Goal: Information Seeking & Learning: Check status

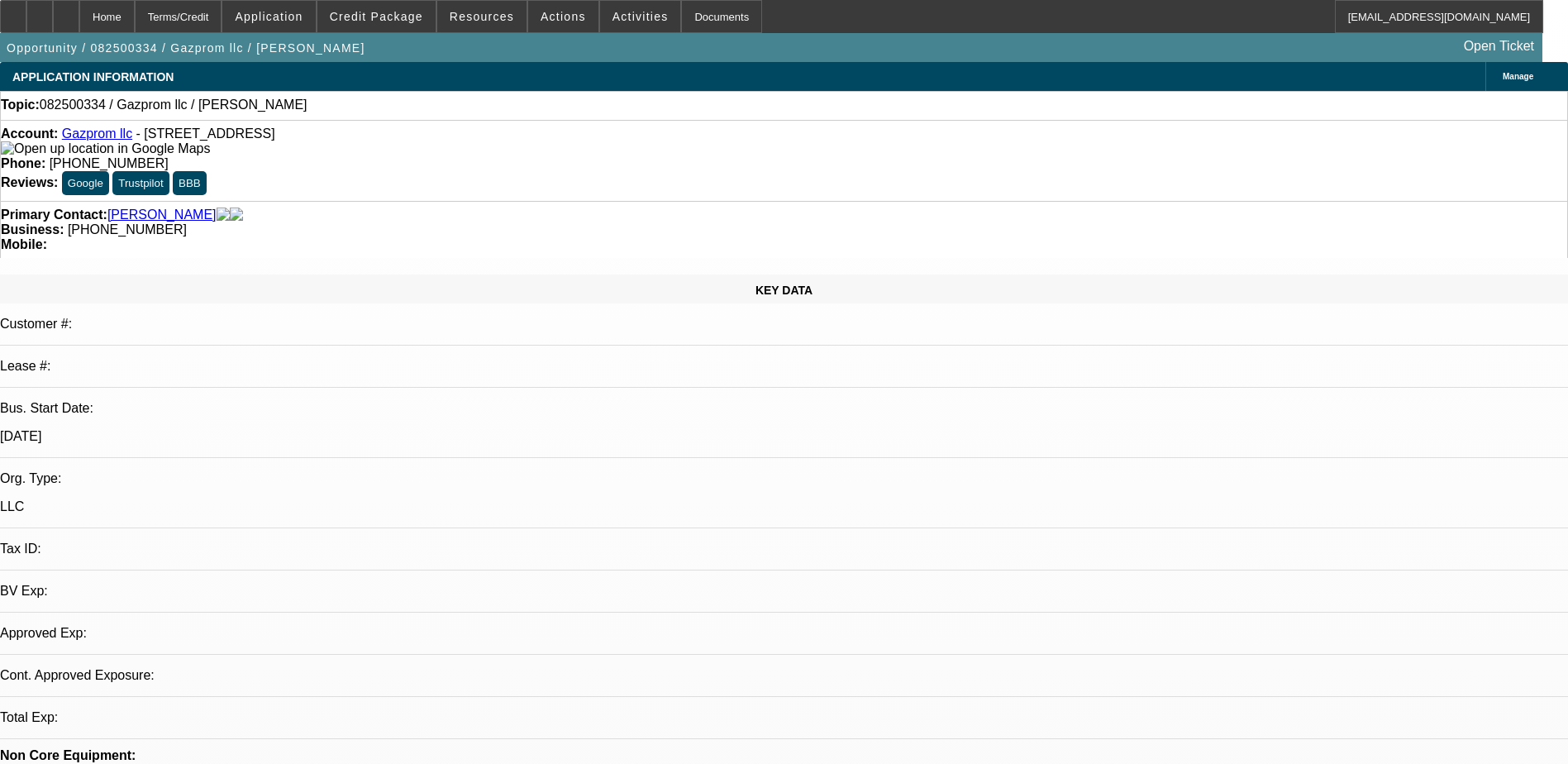
select select "0"
select select "2"
select select "0.1"
select select "1"
select select "2"
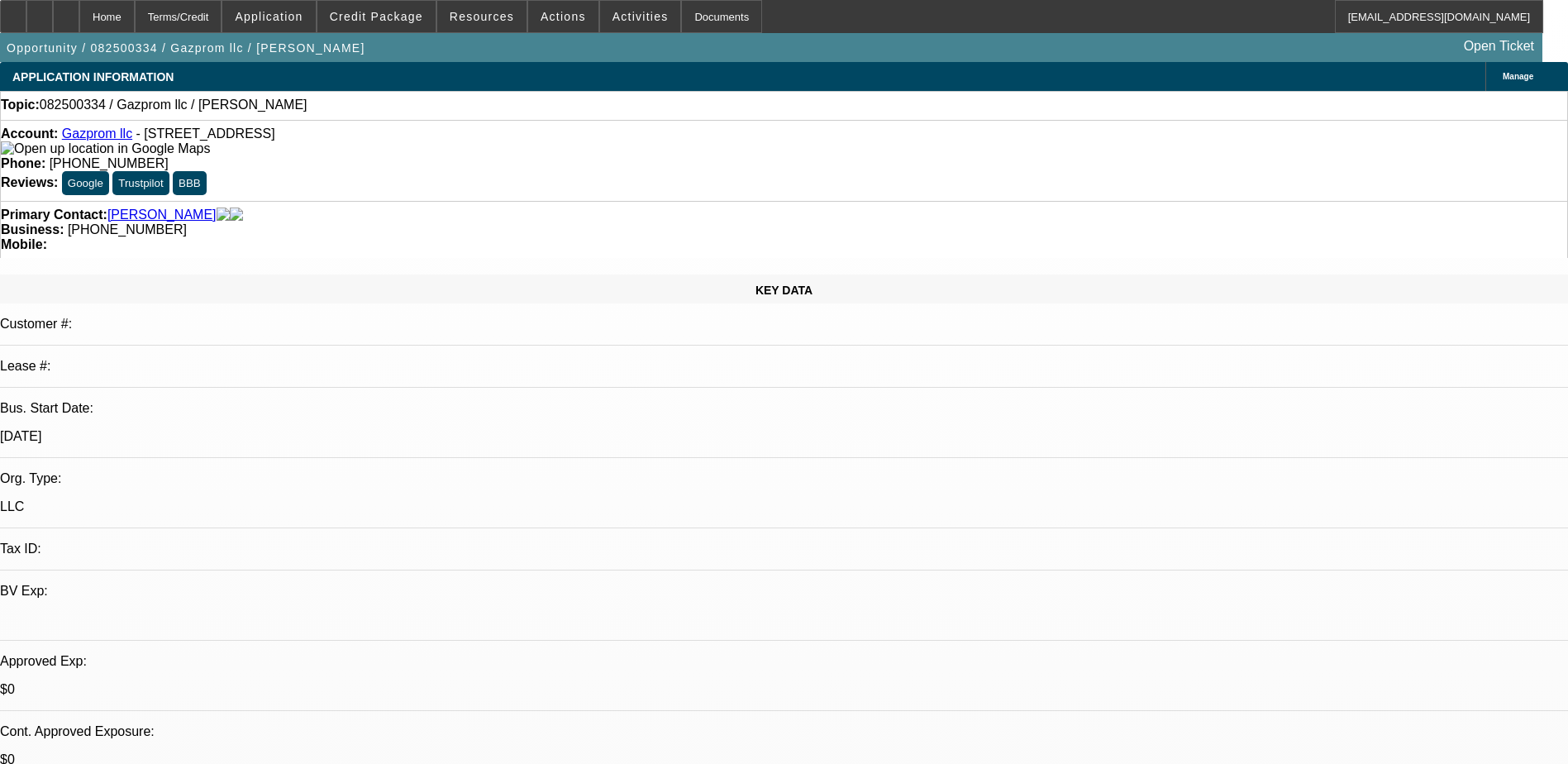
select select "4"
drag, startPoint x: 636, startPoint y: 144, endPoint x: 575, endPoint y: 144, distance: 61.0
click at [575, 157] on div "Phone: (645) 201-9611" at bounding box center [784, 164] width 1567 height 15
click at [663, 100] on div "Topic: 082500334 / Gazprom llc / Shumik, Igor" at bounding box center [784, 105] width 1567 height 15
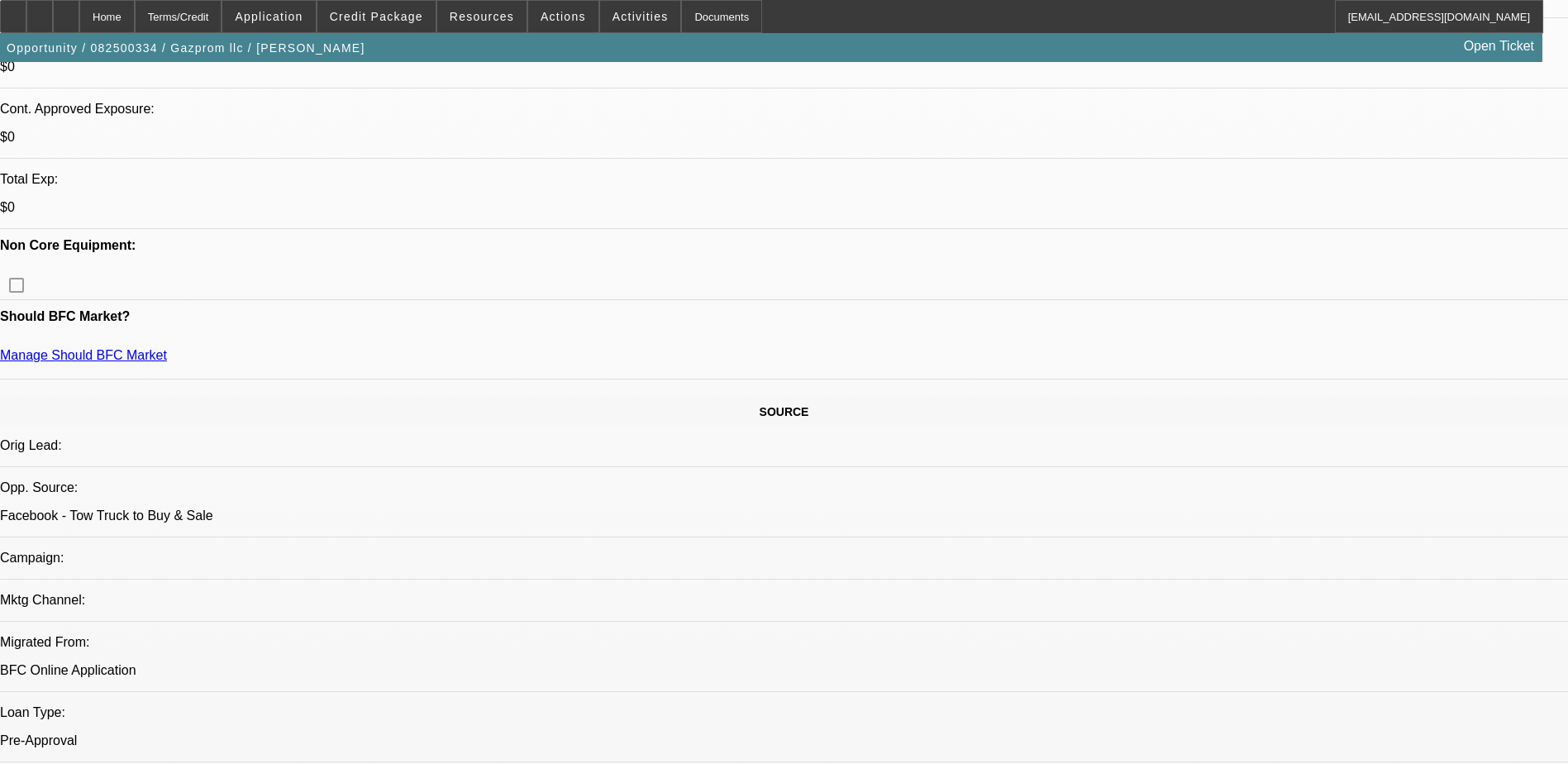
scroll to position [662, 0]
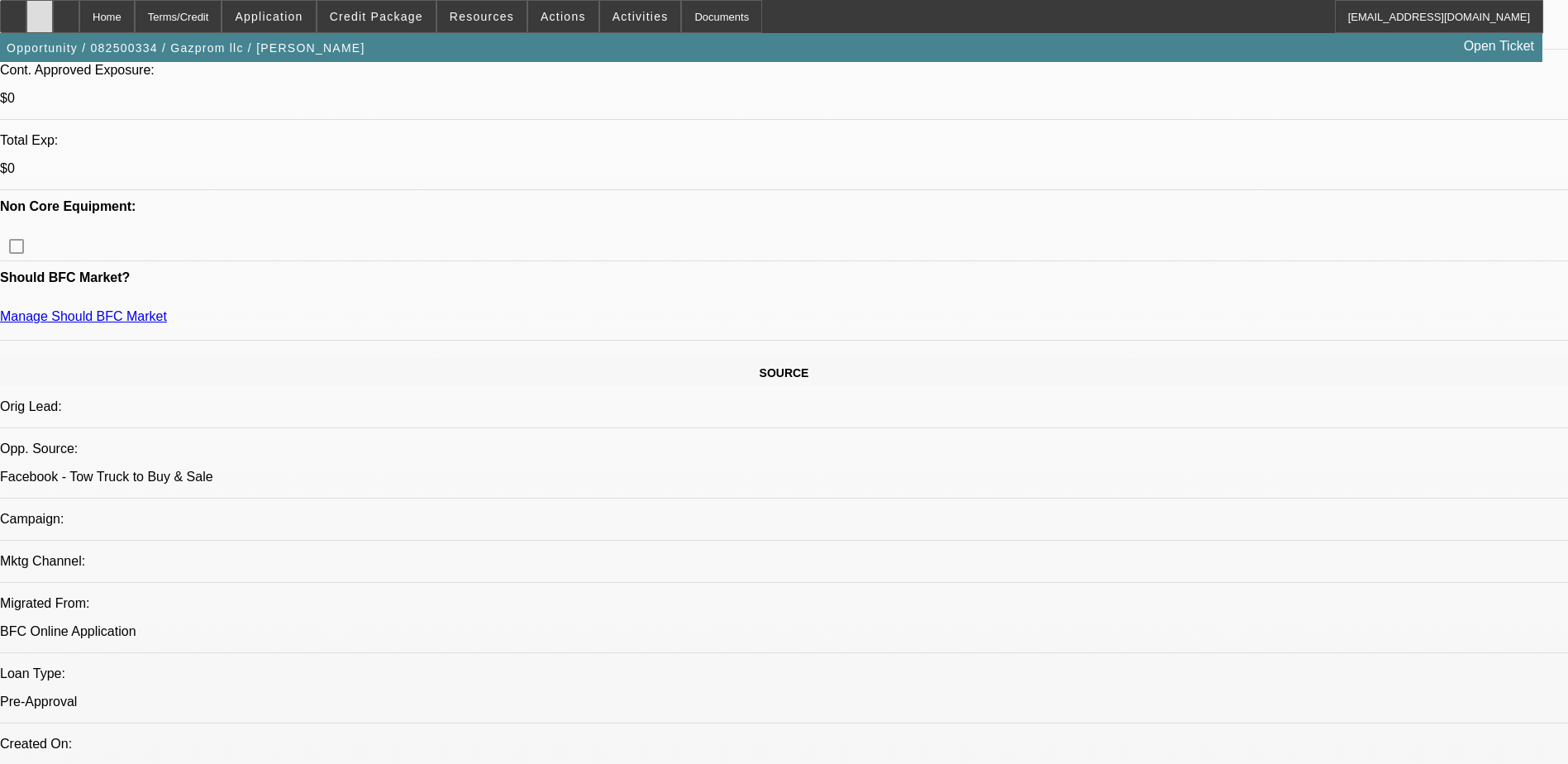
click at [53, 22] on div at bounding box center [39, 16] width 26 height 33
click at [80, 21] on div at bounding box center [66, 16] width 26 height 33
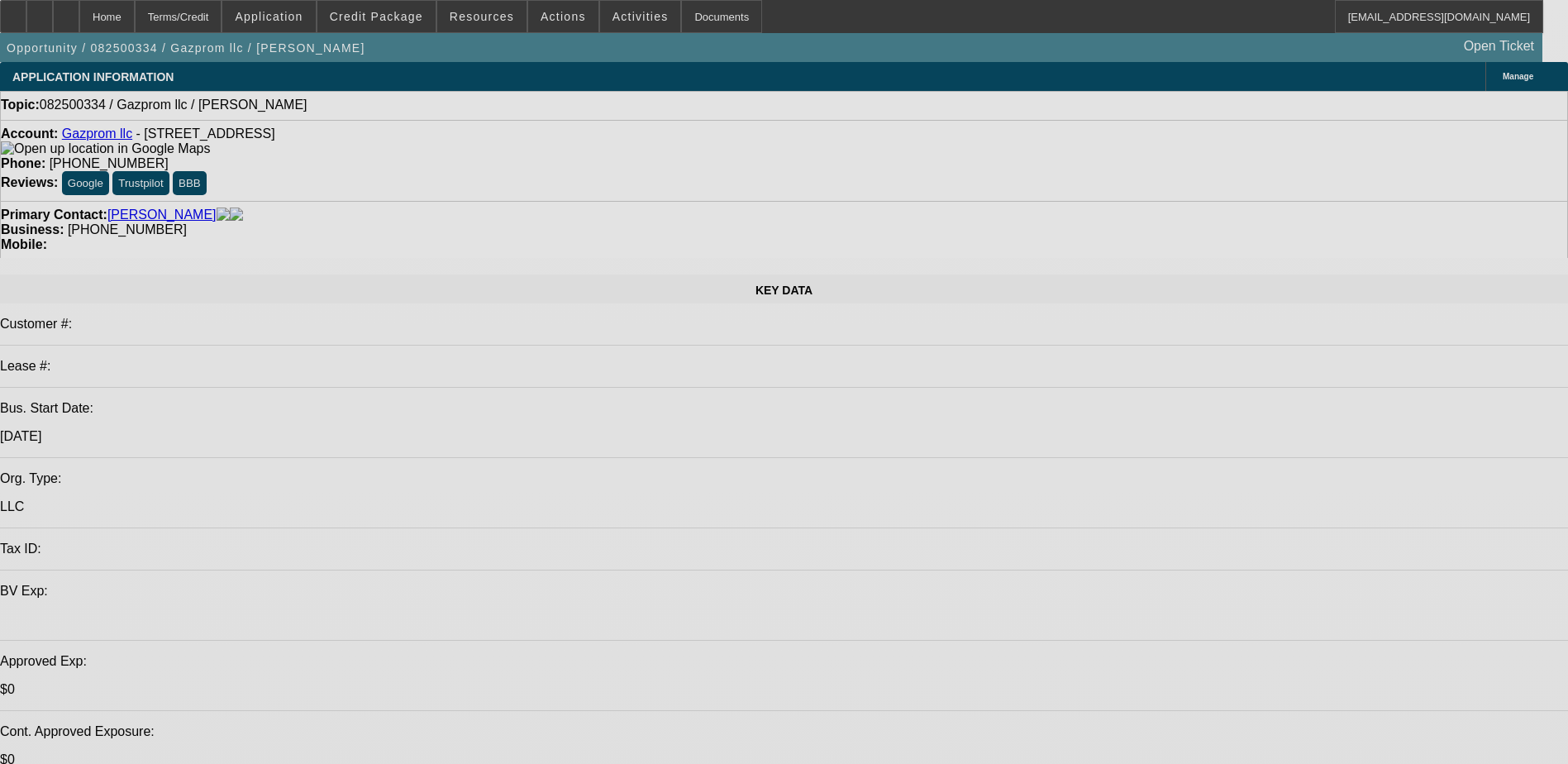
select select "0"
select select "2"
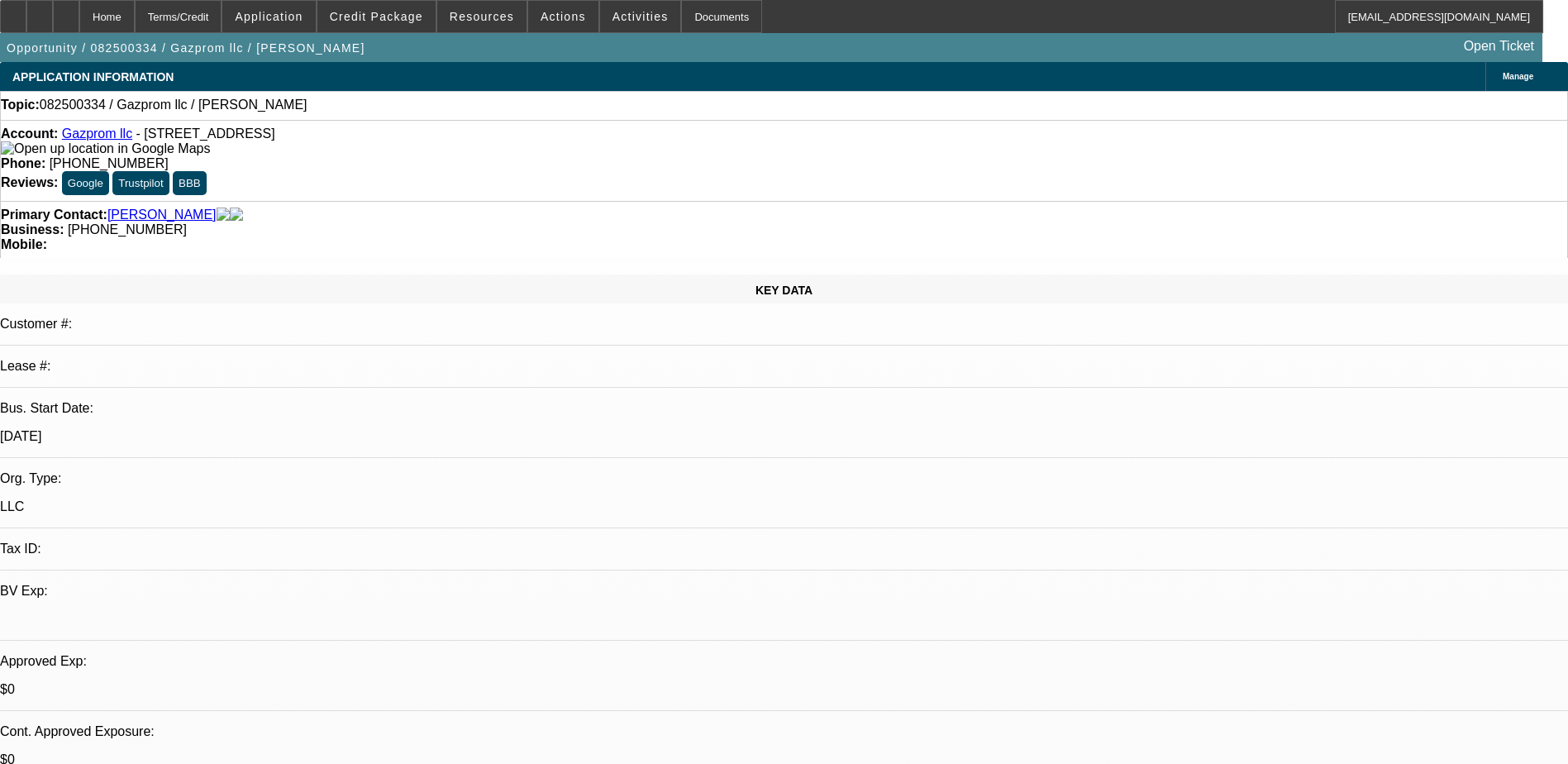
select select "0.1"
select select "1"
select select "2"
select select "4"
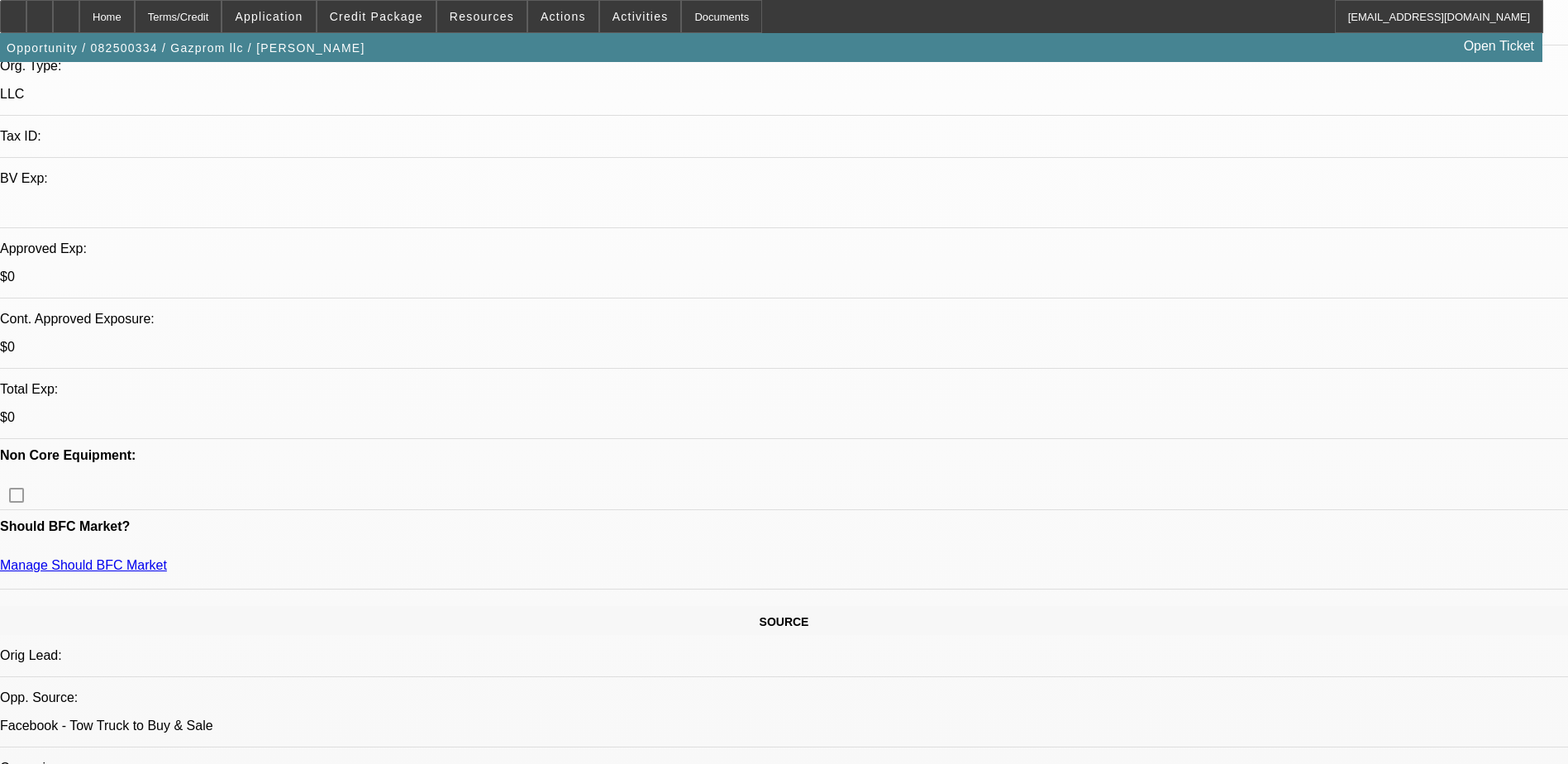
scroll to position [414, 0]
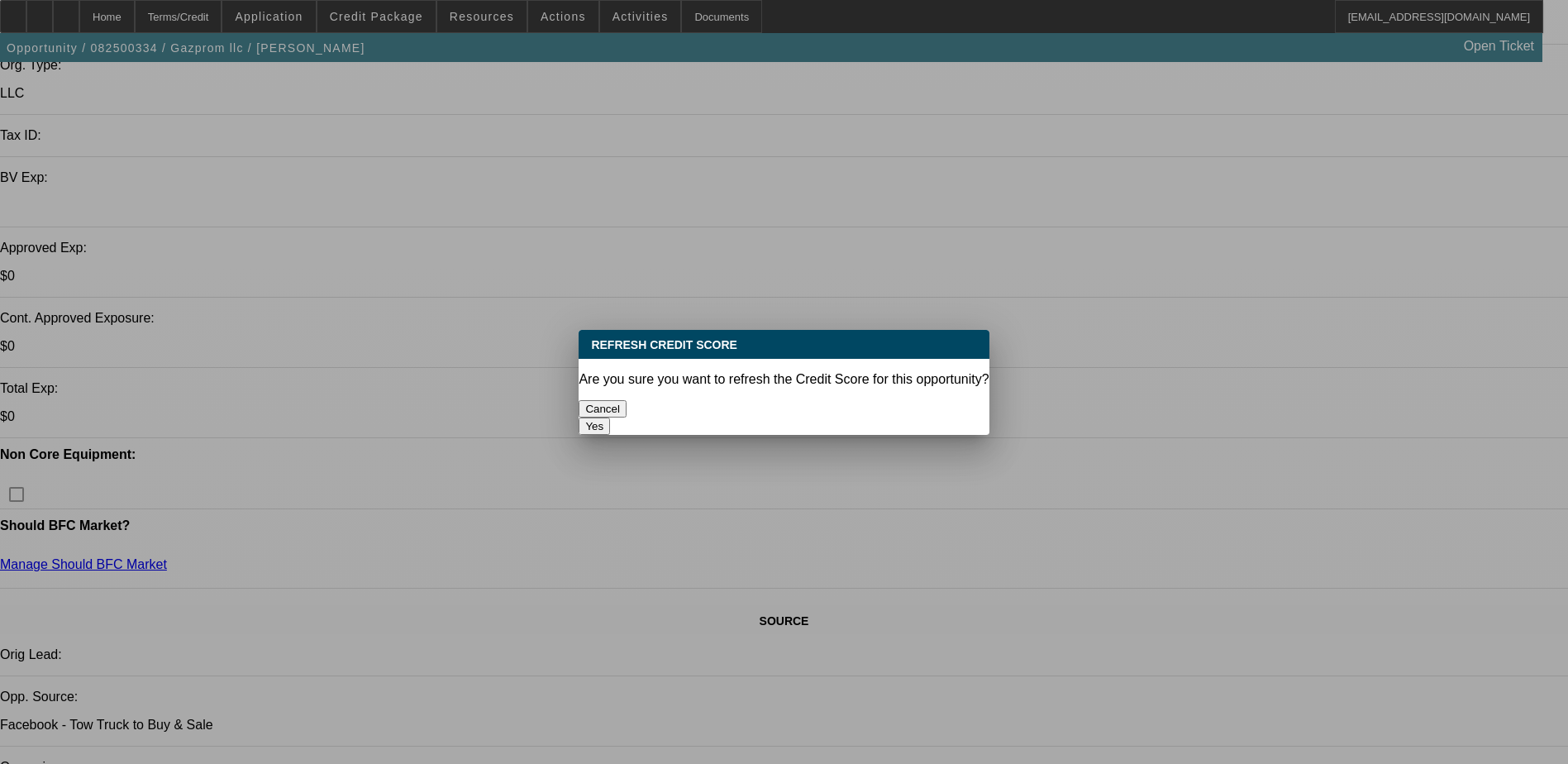
scroll to position [0, 0]
click at [610, 418] on button "Yes" at bounding box center [594, 426] width 31 height 18
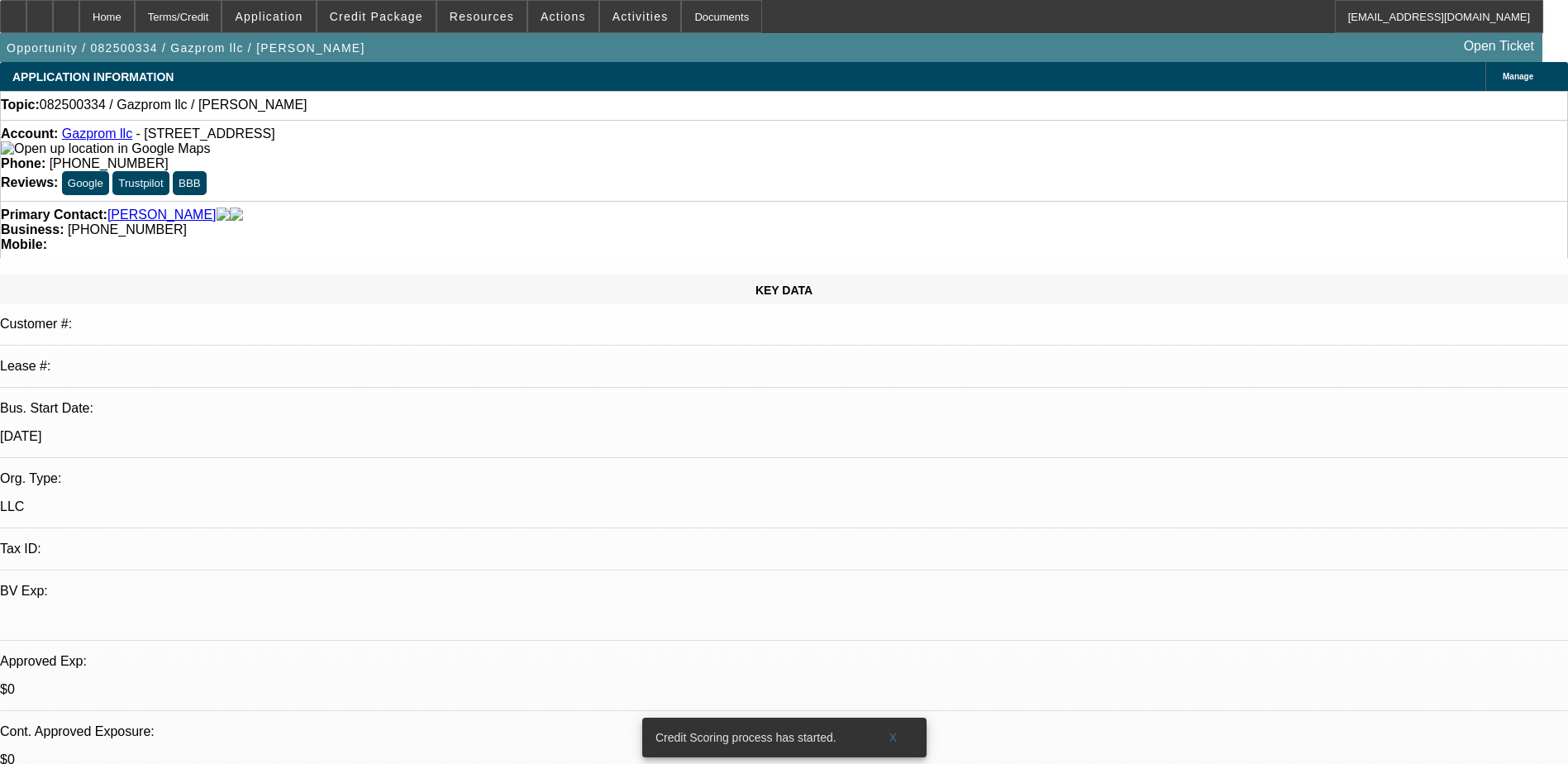
scroll to position [414, 0]
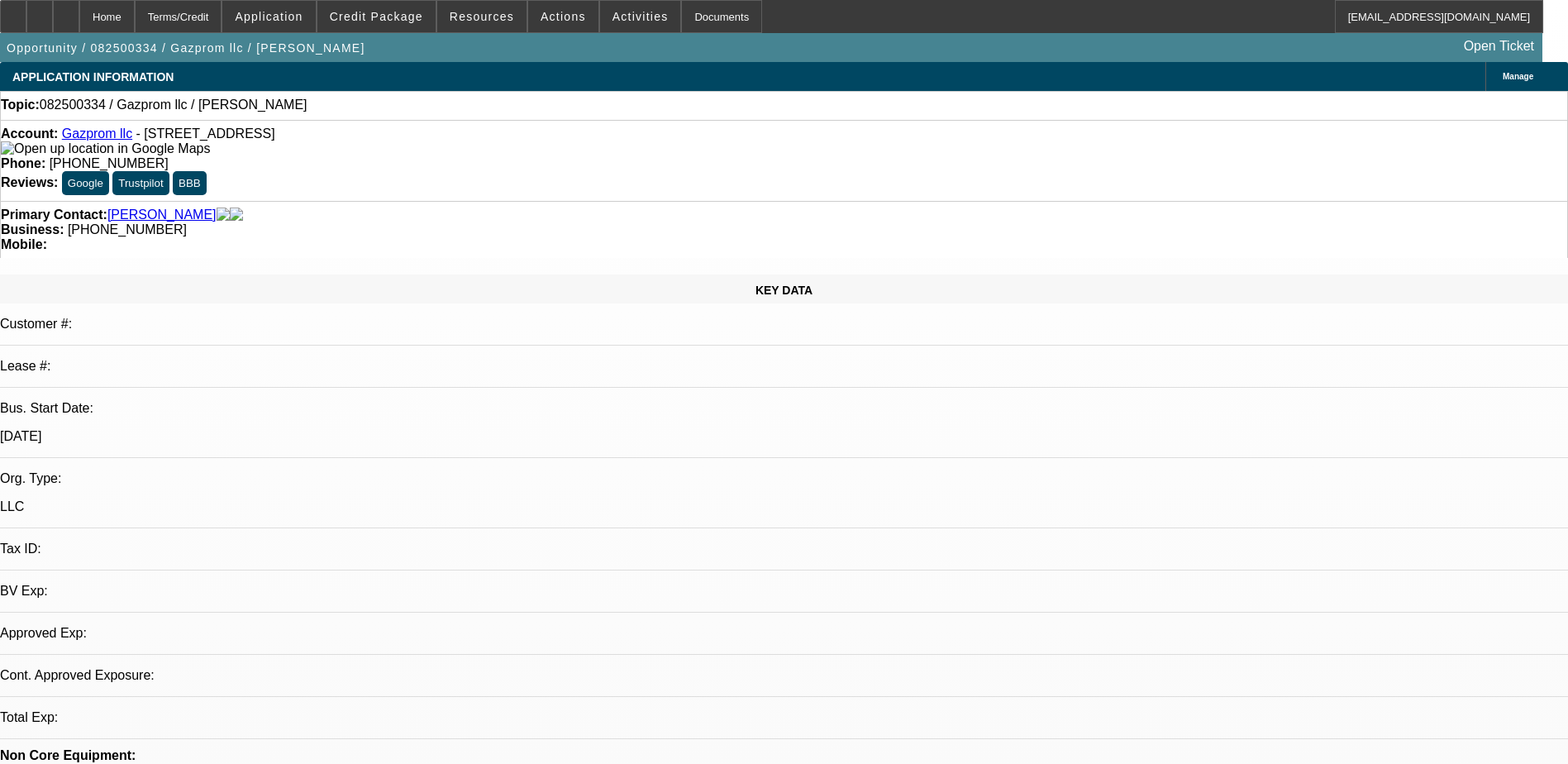
select select "0"
select select "2"
select select "0.1"
select select "4"
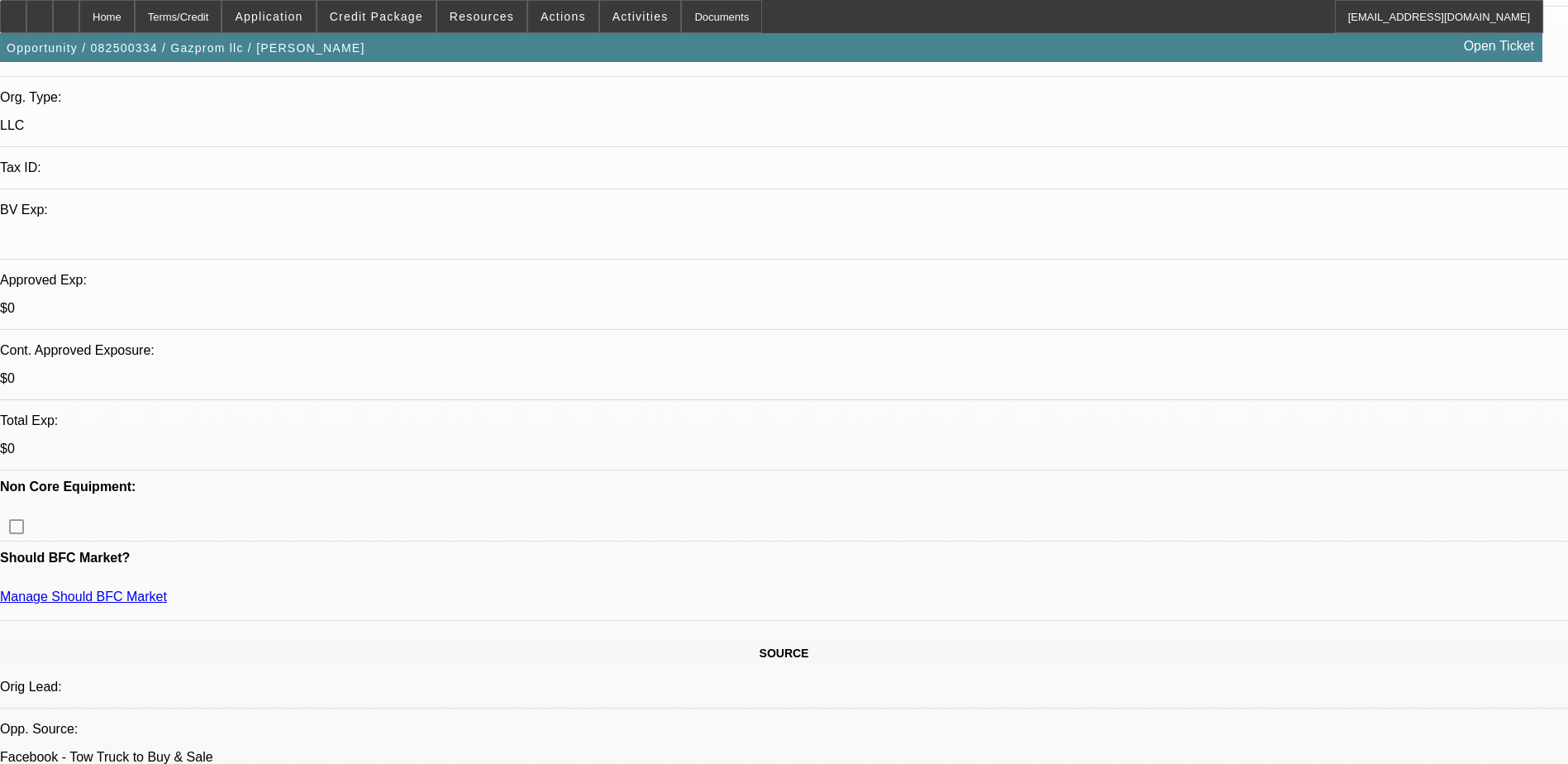
scroll to position [414, 0]
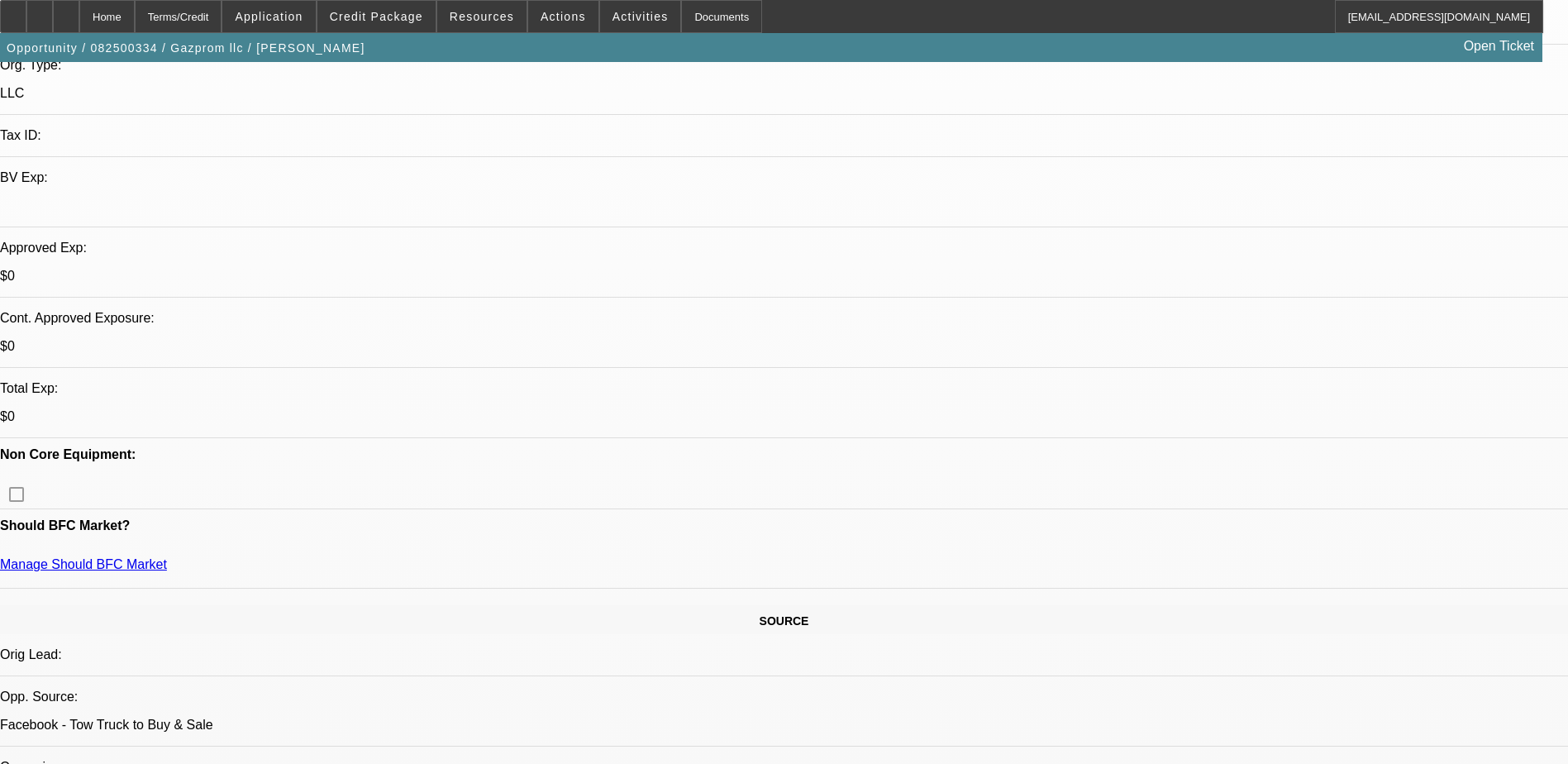
drag, startPoint x: 844, startPoint y: 120, endPoint x: 824, endPoint y: 135, distance: 25.0
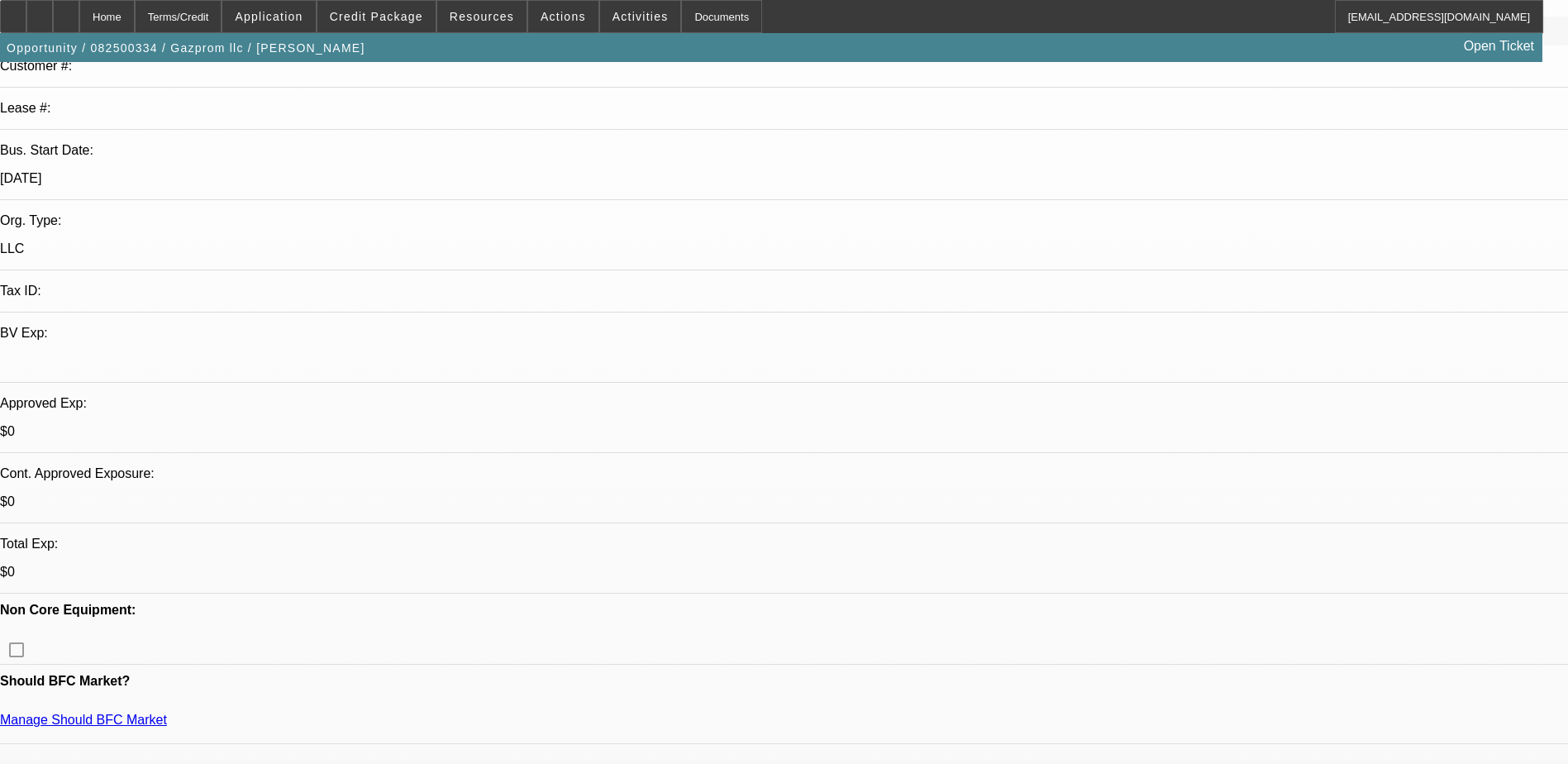
scroll to position [0, 0]
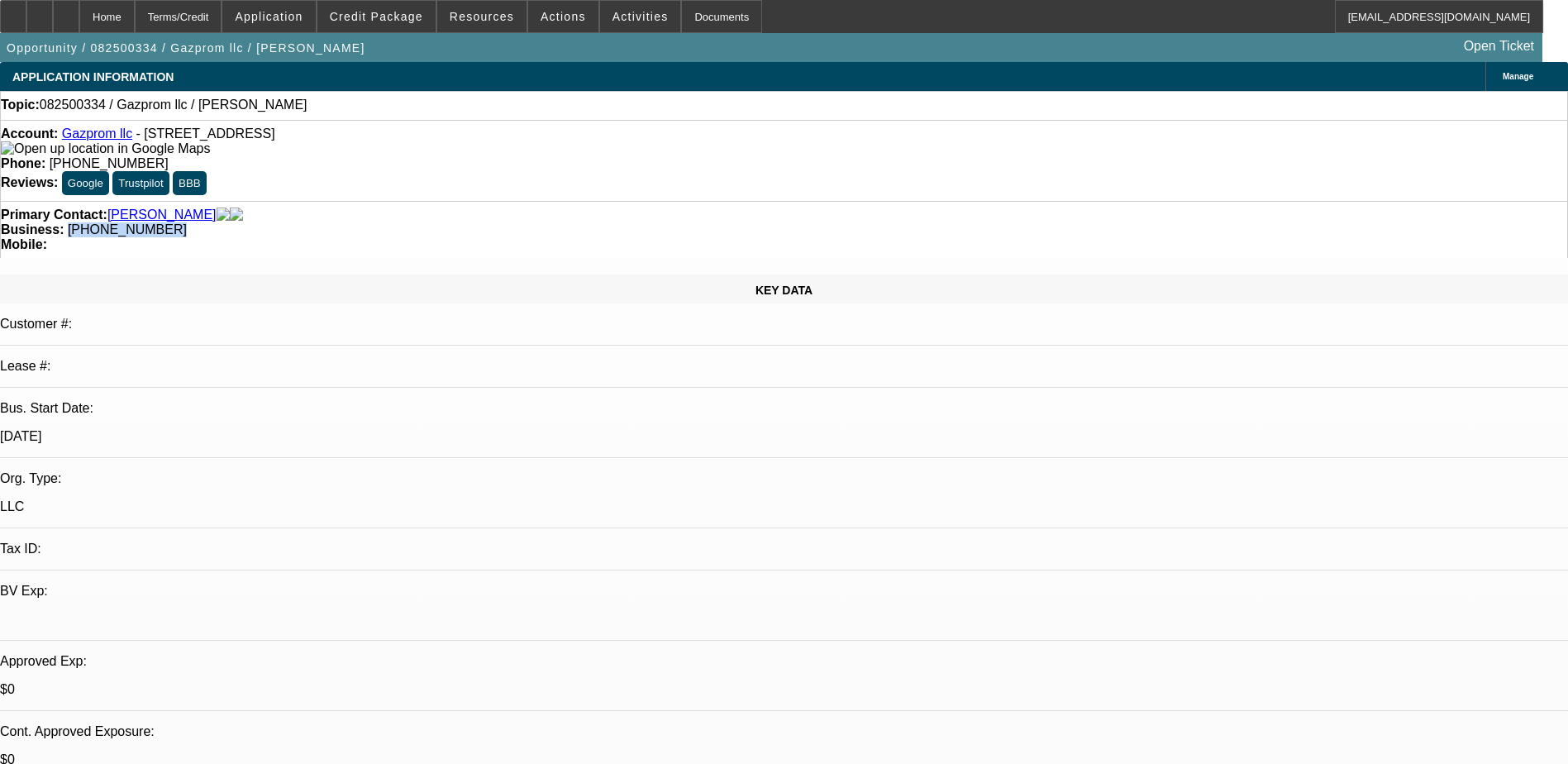
drag, startPoint x: 669, startPoint y: 175, endPoint x: 590, endPoint y: 197, distance: 82.0
click at [590, 201] on div "Primary Contact: [PERSON_NAME] Business: [PHONE_NUMBER] Mobile:" at bounding box center [784, 229] width 1568 height 57
copy span "[PHONE_NUMBER]"
